Goal: Task Accomplishment & Management: Complete application form

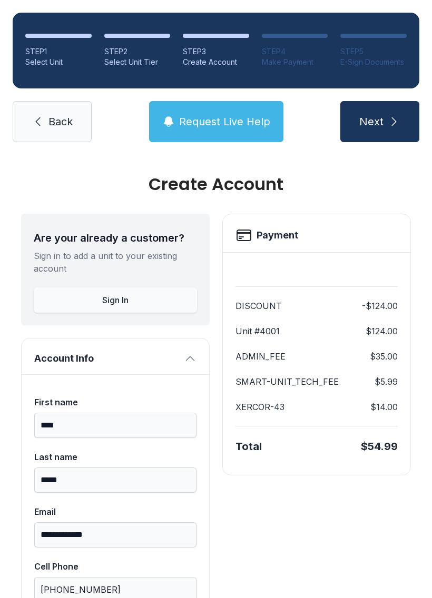
scroll to position [256, 0]
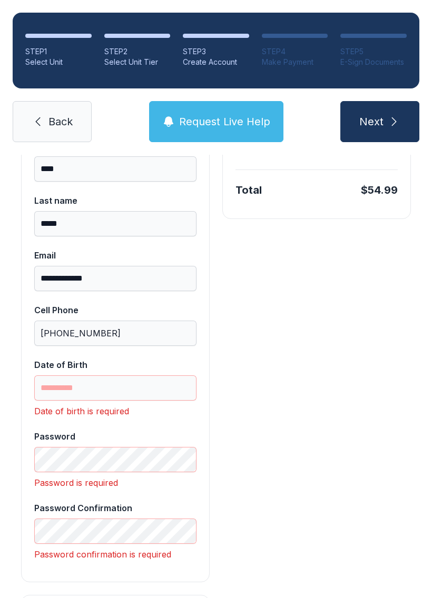
click at [375, 326] on div "Payment DISCOUNT -$124.00 Unit #4001 $124.00 ADMIN_FEE $35.00 SMART-UNIT_TECH_F…" at bounding box center [316, 542] width 188 height 1171
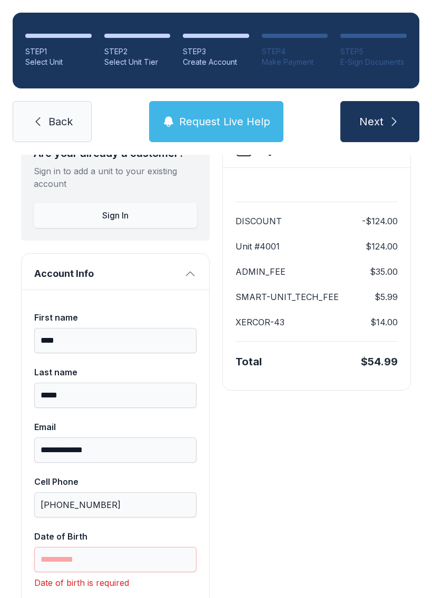
scroll to position [88, 0]
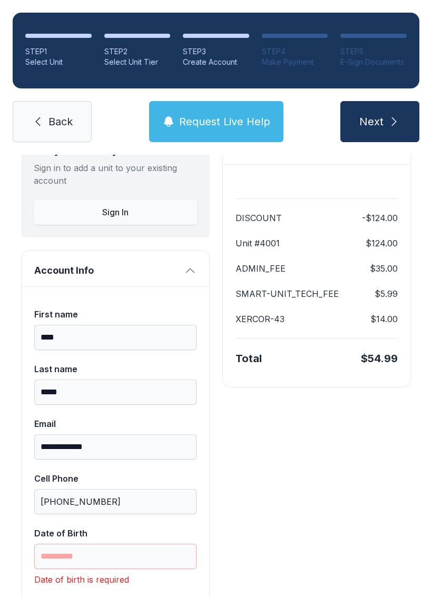
click at [48, 114] on span "Back" at bounding box center [60, 121] width 24 height 15
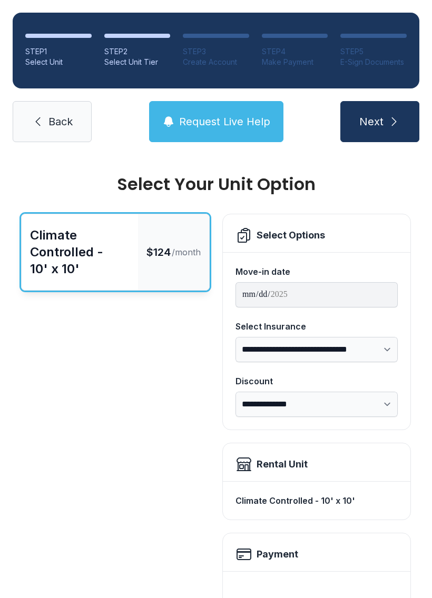
click at [62, 113] on link "Back" at bounding box center [52, 121] width 79 height 41
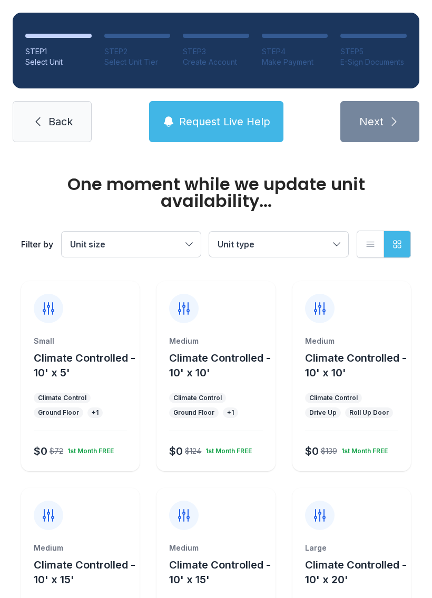
click at [76, 132] on link "Back" at bounding box center [52, 121] width 79 height 41
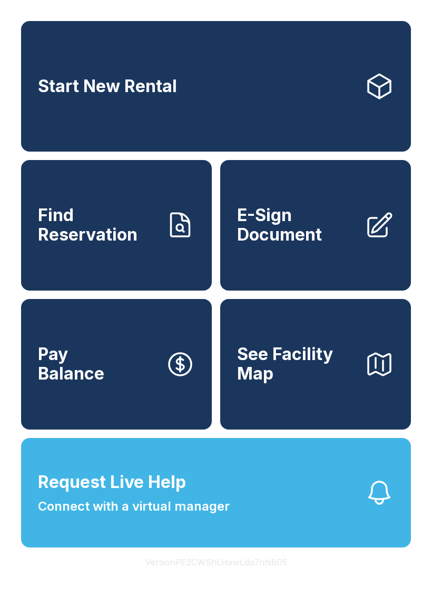
click at [179, 80] on link "Start New Rental" at bounding box center [216, 86] width 390 height 131
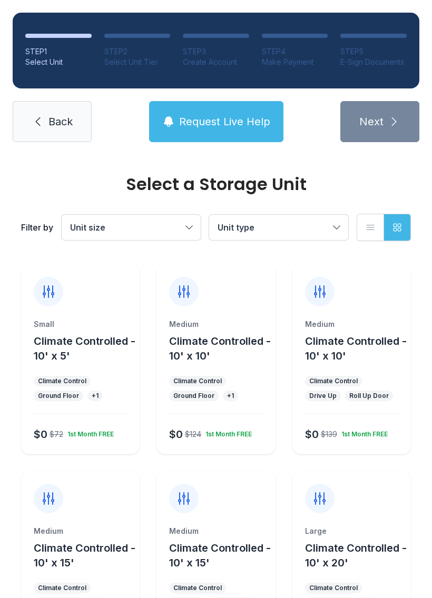
click at [411, 88] on div "STEP 1 Select Unit STEP 2 Select Unit Tier STEP 3 Create Account STEP 4 Make Pa…" at bounding box center [216, 77] width 432 height 155
